Goal: Task Accomplishment & Management: Manage account settings

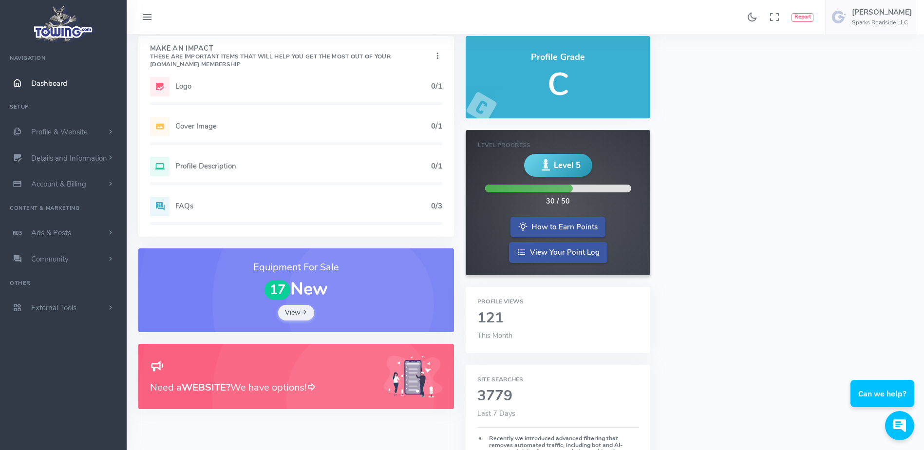
scroll to position [35, 0]
click at [503, 322] on h2 "121" at bounding box center [557, 318] width 161 height 16
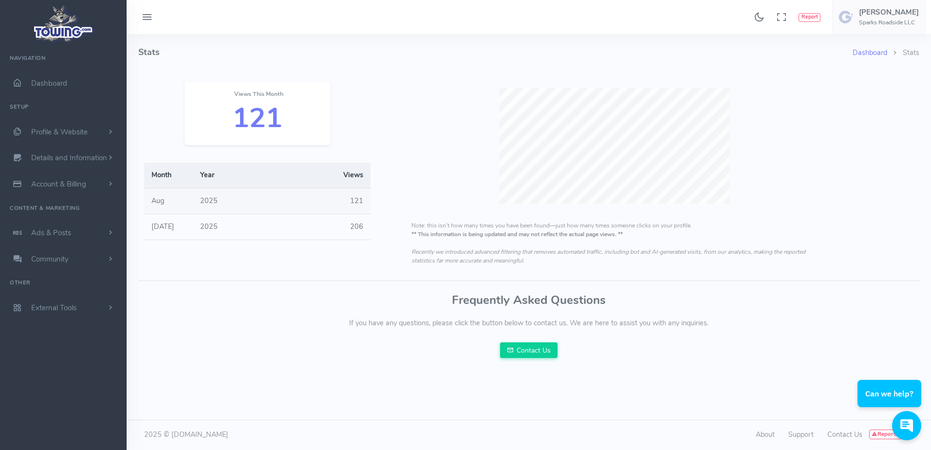
click at [242, 44] on h4 "Stats" at bounding box center [495, 52] width 714 height 37
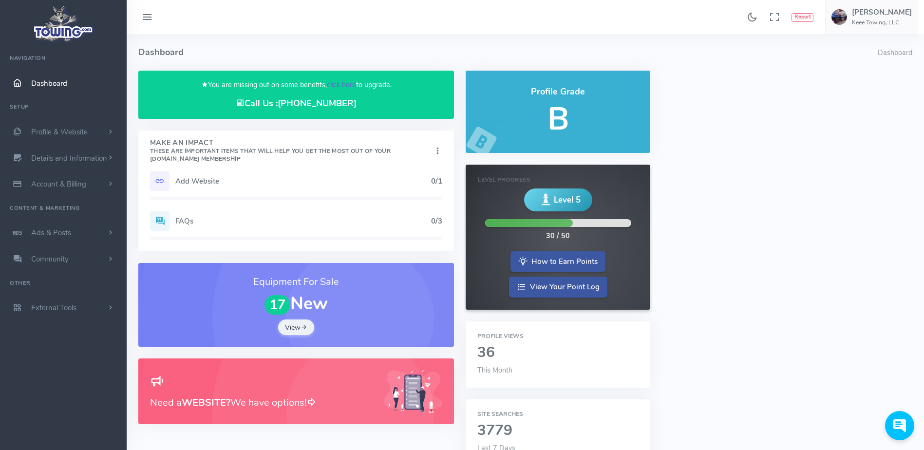
click at [337, 86] on link "click here" at bounding box center [341, 85] width 29 height 10
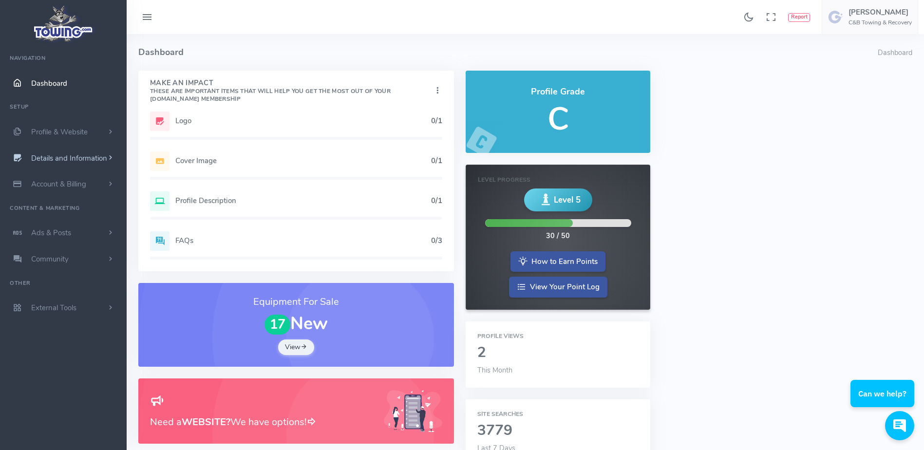
click at [105, 155] on span "Details and Information" at bounding box center [69, 158] width 76 height 10
click at [90, 271] on link "Hours of Operation" at bounding box center [75, 274] width 102 height 19
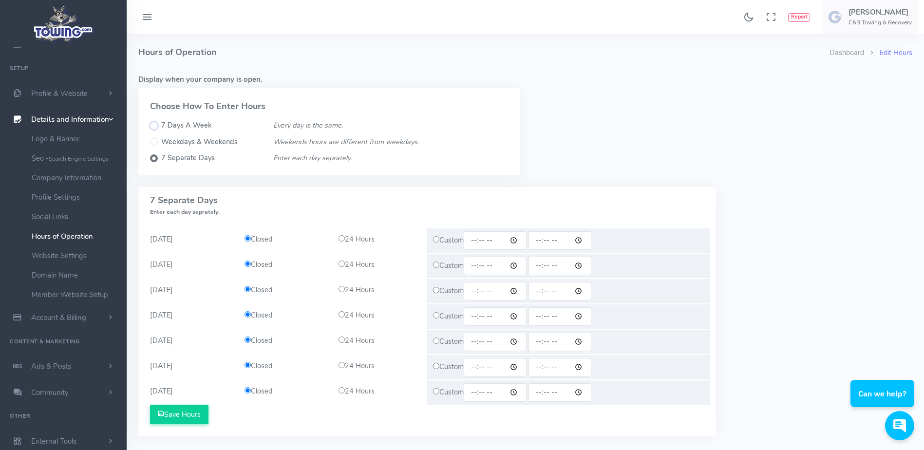
click at [155, 124] on input "7 Days A Week" at bounding box center [154, 126] width 8 height 8
radio input "true"
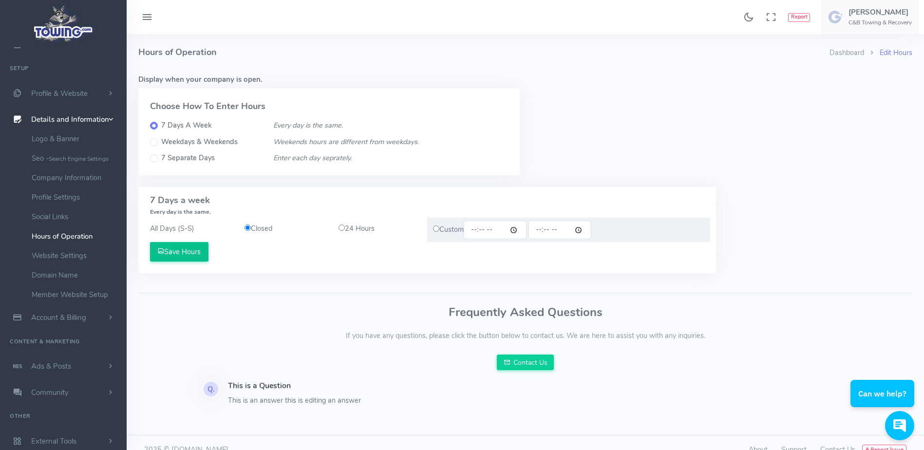
click at [190, 258] on button "Save Hours" at bounding box center [179, 251] width 58 height 19
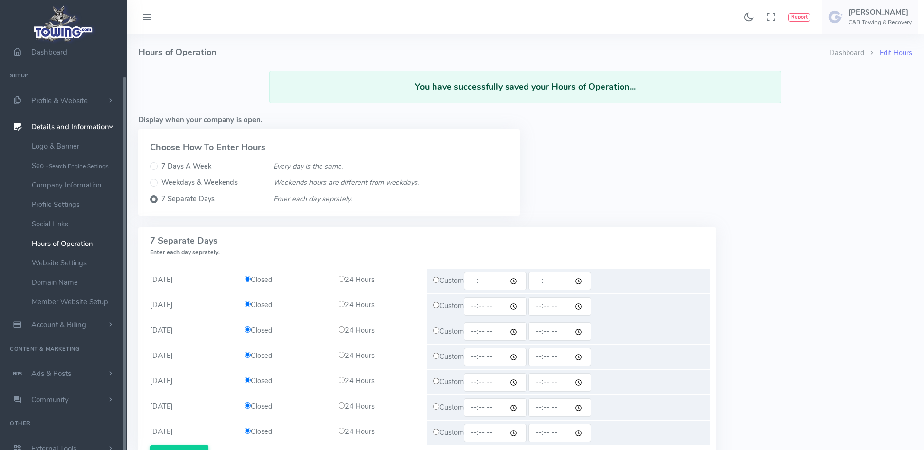
scroll to position [38, 0]
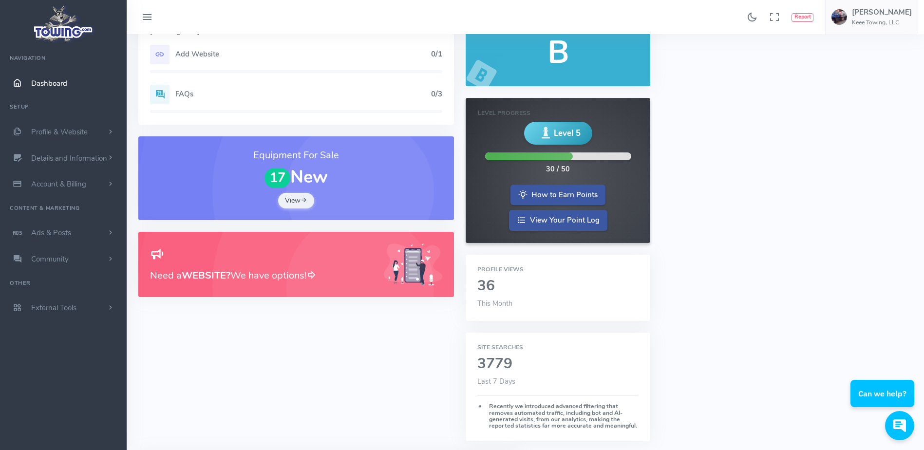
scroll to position [69, 0]
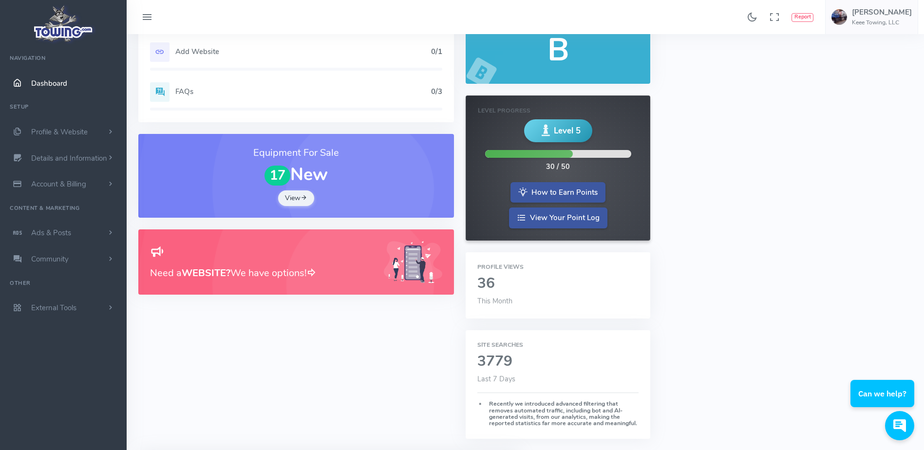
click at [492, 283] on h2 "36" at bounding box center [557, 284] width 161 height 16
